Goal: Register for event/course

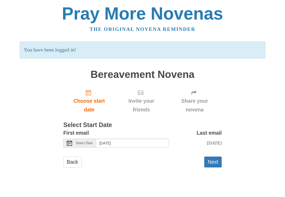
click at [79, 141] on span "Select Date" at bounding box center [84, 143] width 17 height 4
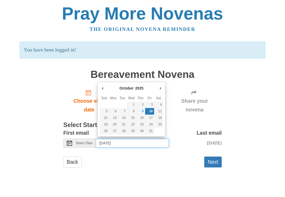
type input "Thursday, October 9th"
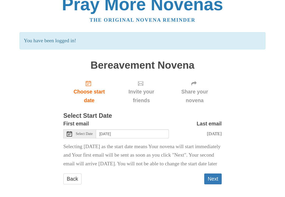
scroll to position [11, 0]
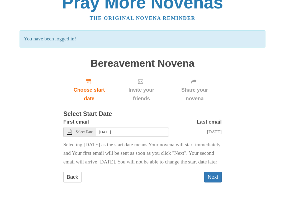
click at [211, 182] on button "Next" at bounding box center [212, 177] width 17 height 11
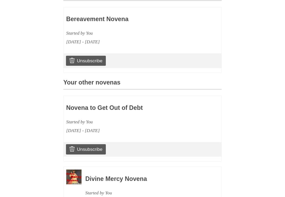
scroll to position [158, 0]
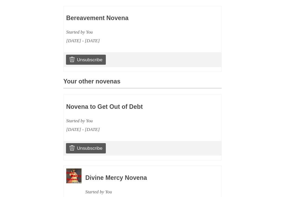
click at [95, 147] on link "Unsubscribe" at bounding box center [86, 148] width 40 height 10
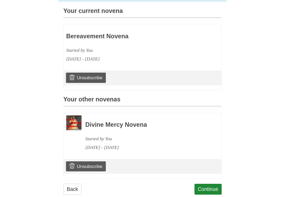
scroll to position [167, 0]
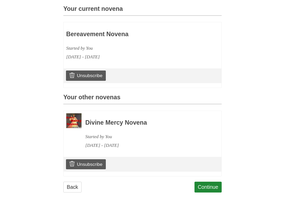
click at [102, 162] on link "Unsubscribe" at bounding box center [86, 164] width 40 height 10
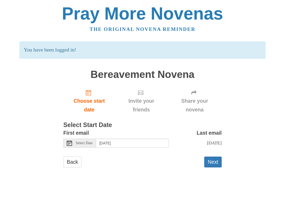
click at [67, 139] on div "Select Date" at bounding box center [79, 143] width 33 height 9
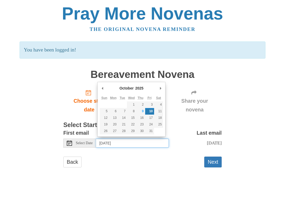
type input "[DATE]"
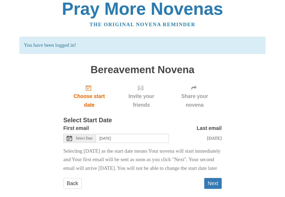
scroll to position [11, 0]
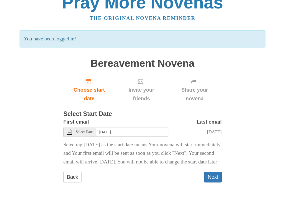
click at [211, 182] on button "Next" at bounding box center [212, 177] width 17 height 11
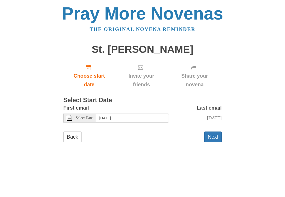
click at [87, 116] on span "Select Date" at bounding box center [84, 118] width 17 height 4
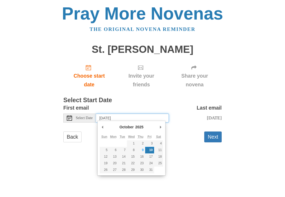
type input "Thursday, October 9th"
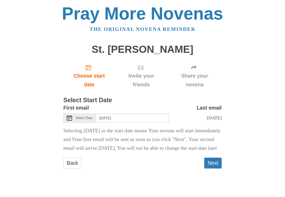
click at [214, 168] on button "Next" at bounding box center [212, 163] width 17 height 11
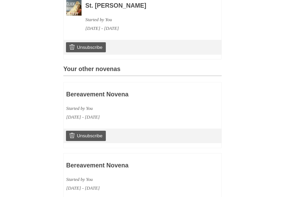
scroll to position [213, 0]
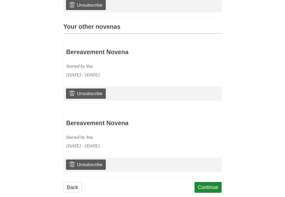
click at [213, 185] on link "Continue" at bounding box center [208, 187] width 27 height 11
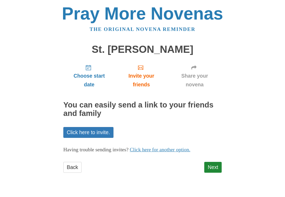
click at [215, 170] on link "Next" at bounding box center [212, 167] width 17 height 11
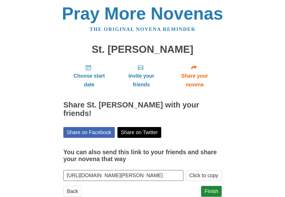
scroll to position [5, 0]
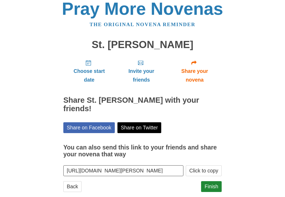
click at [215, 181] on link "Finish" at bounding box center [211, 186] width 21 height 11
